Goal: Task Accomplishment & Management: Manage account settings

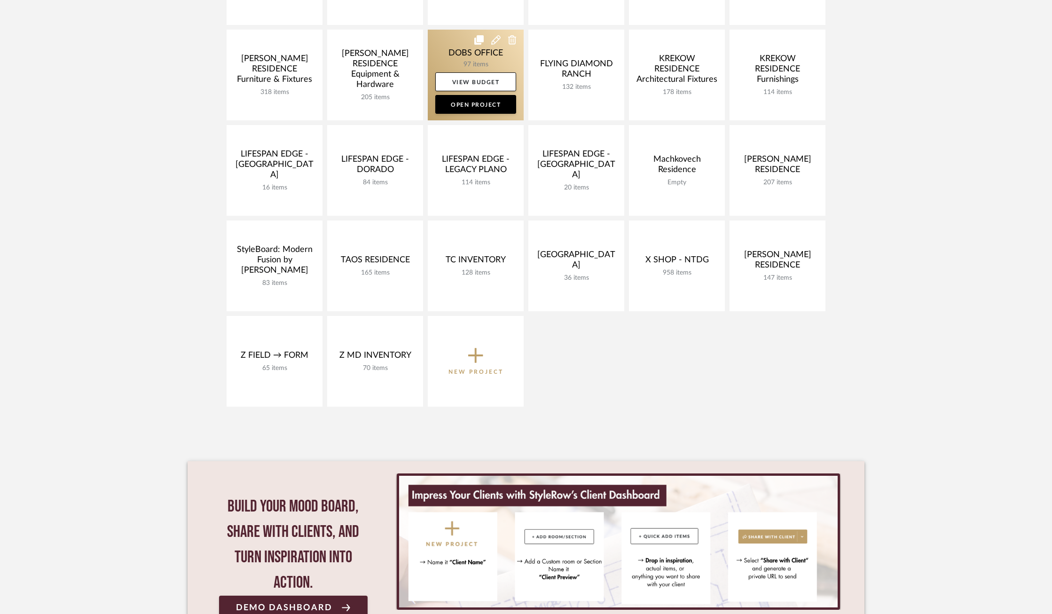
scroll to position [299, 0]
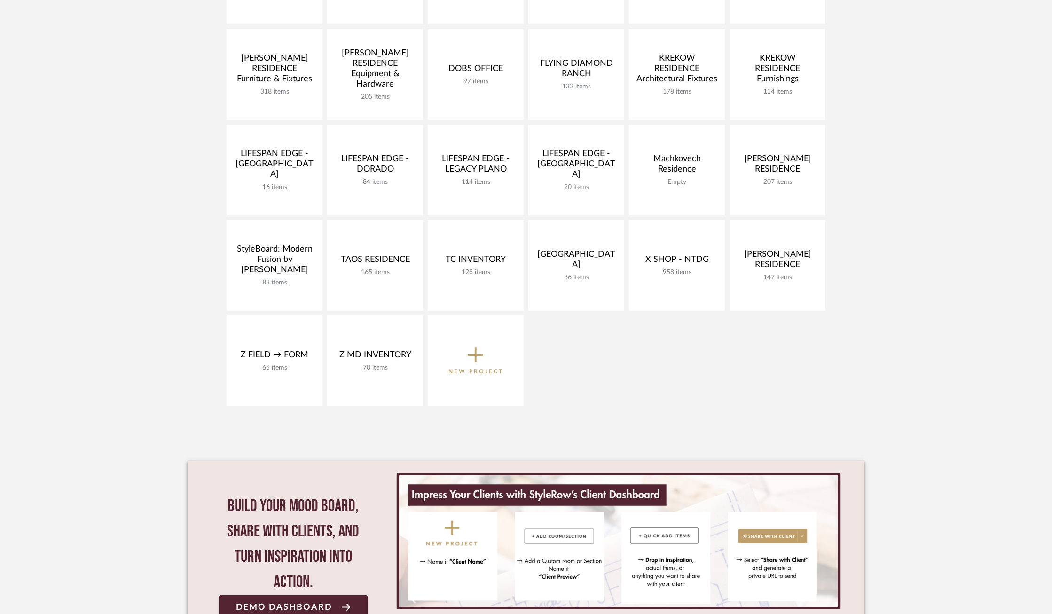
click at [479, 356] on icon at bounding box center [475, 355] width 15 height 20
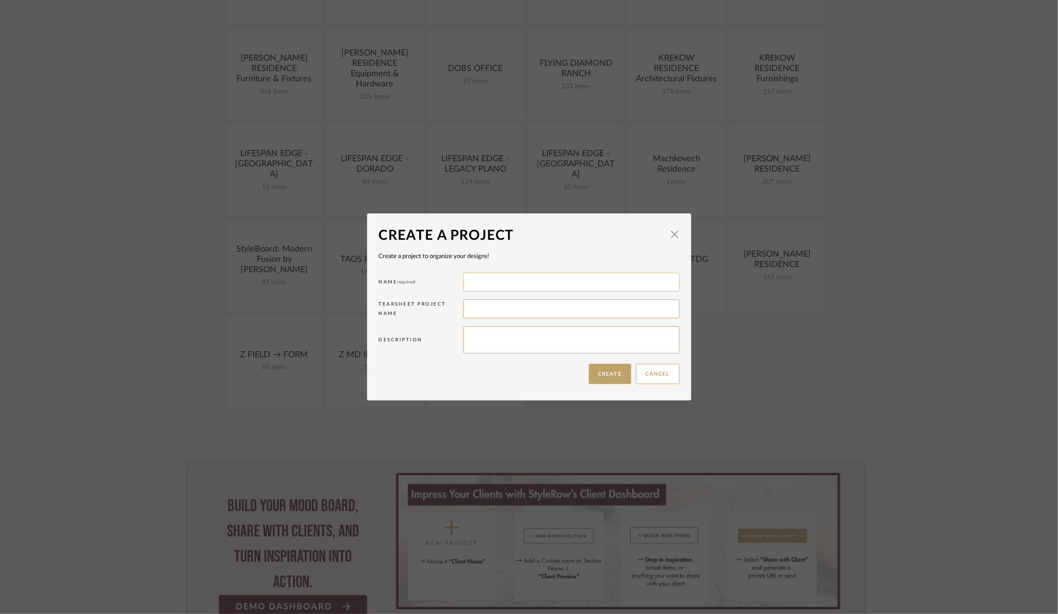
click at [492, 278] on input at bounding box center [572, 282] width 216 height 19
type input "[PERSON_NAME] RESIDENCE"
click at [605, 370] on button "Create" at bounding box center [610, 374] width 42 height 20
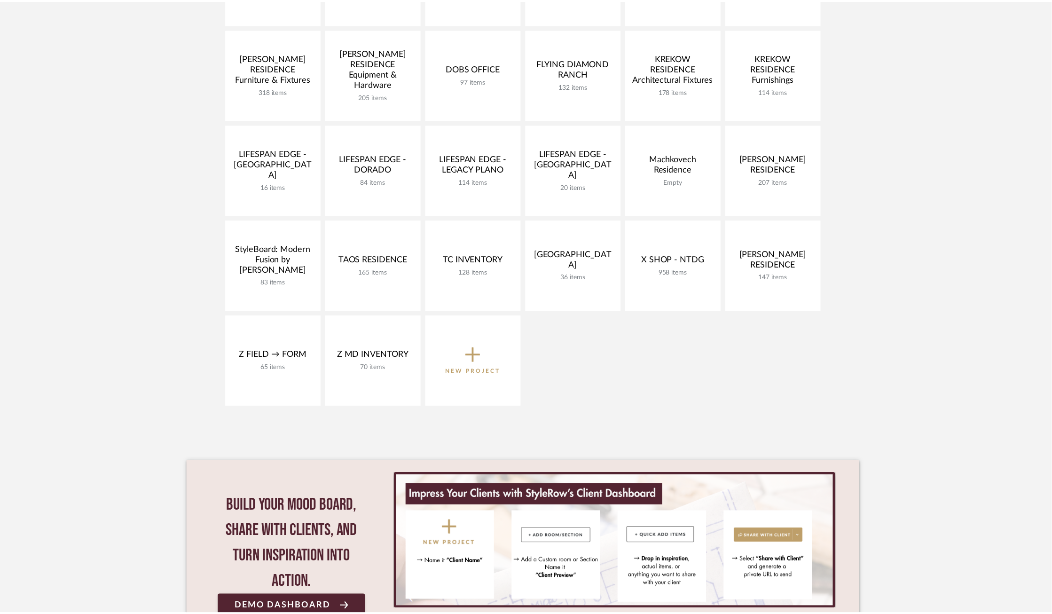
scroll to position [299, 0]
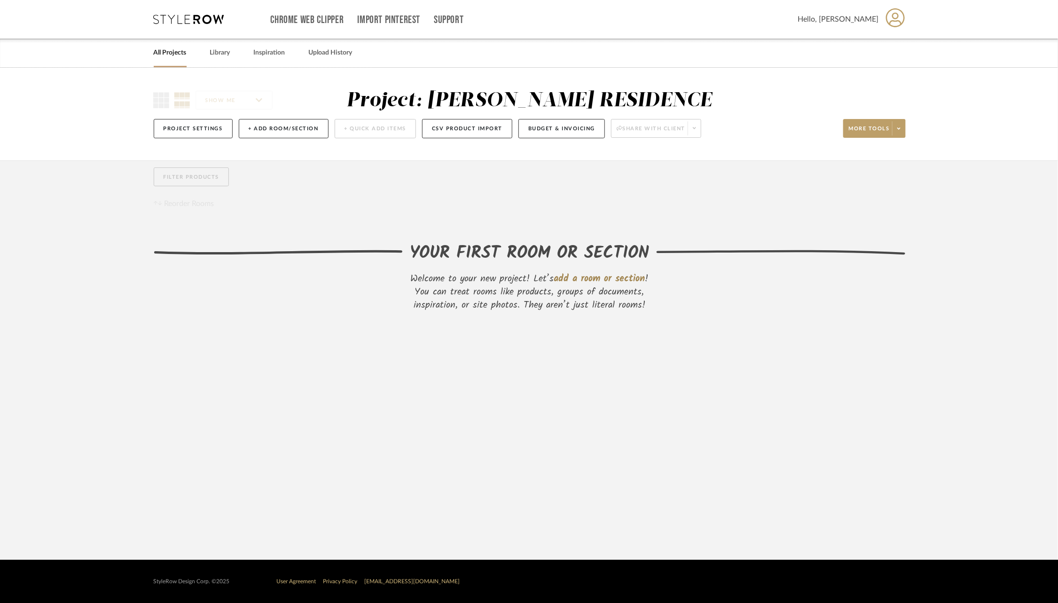
click at [168, 49] on link "All Projects" at bounding box center [170, 53] width 33 height 13
